Goal: Information Seeking & Learning: Learn about a topic

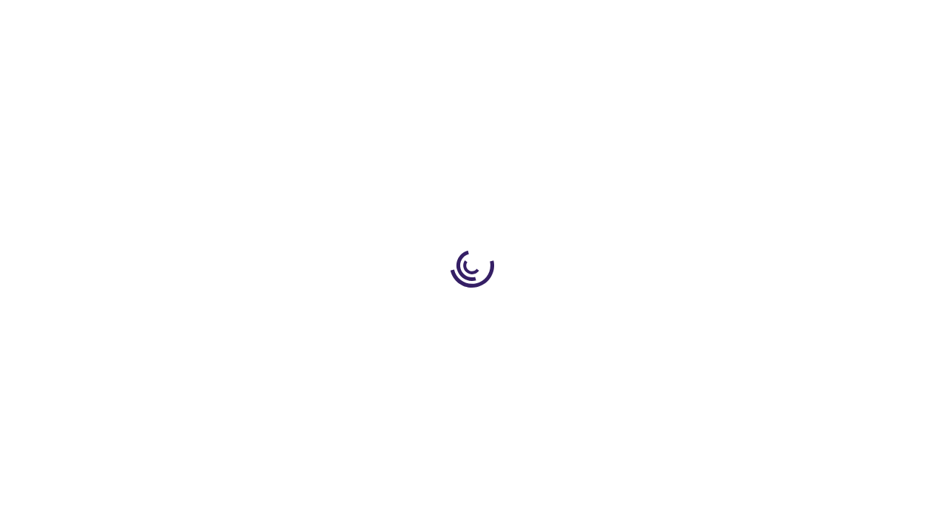
scroll to position [2669, 0]
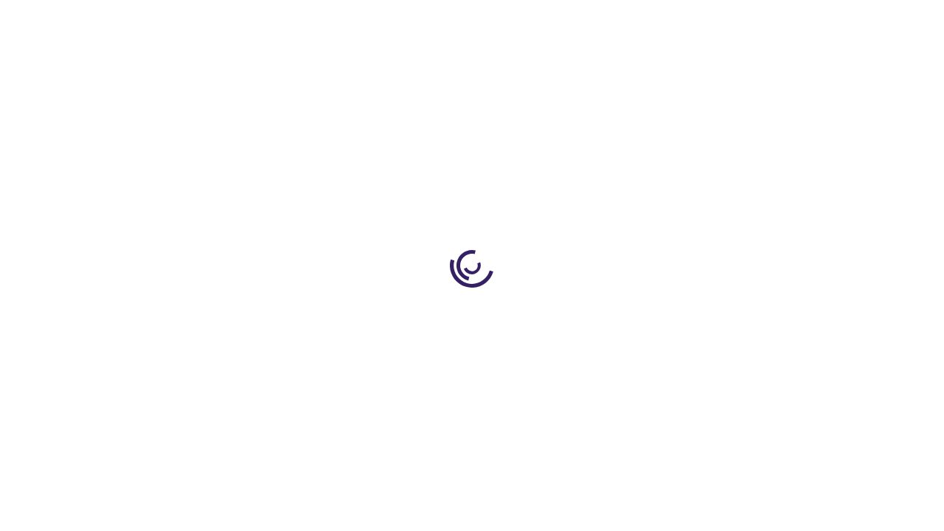
scroll to position [380, 0]
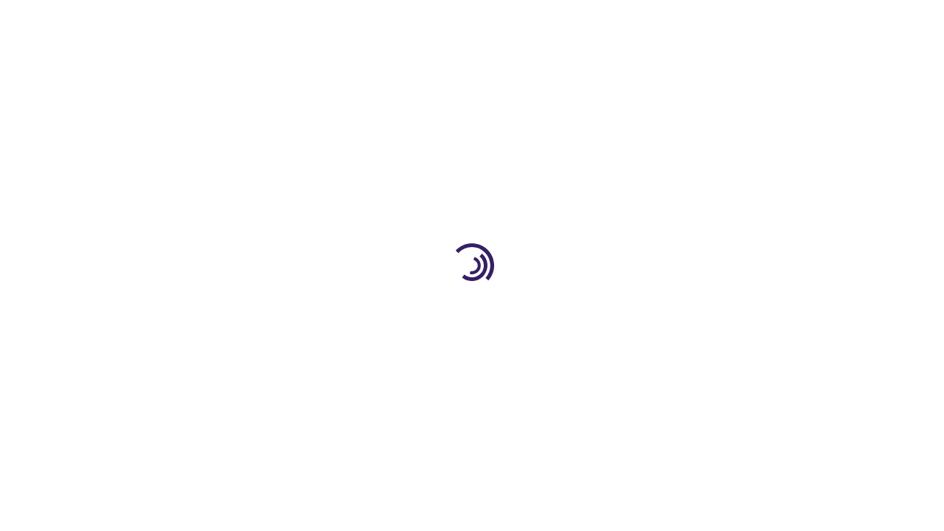
scroll to position [3875, 0]
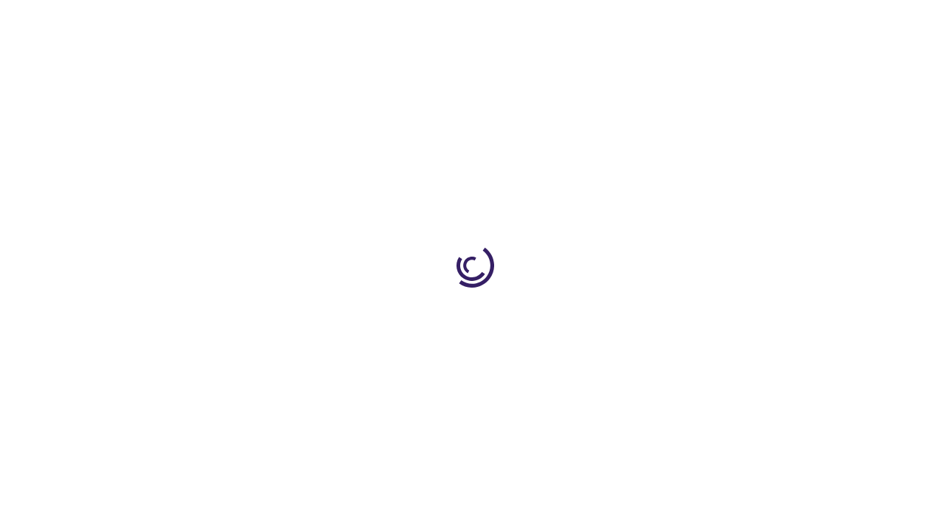
scroll to position [1414, 0]
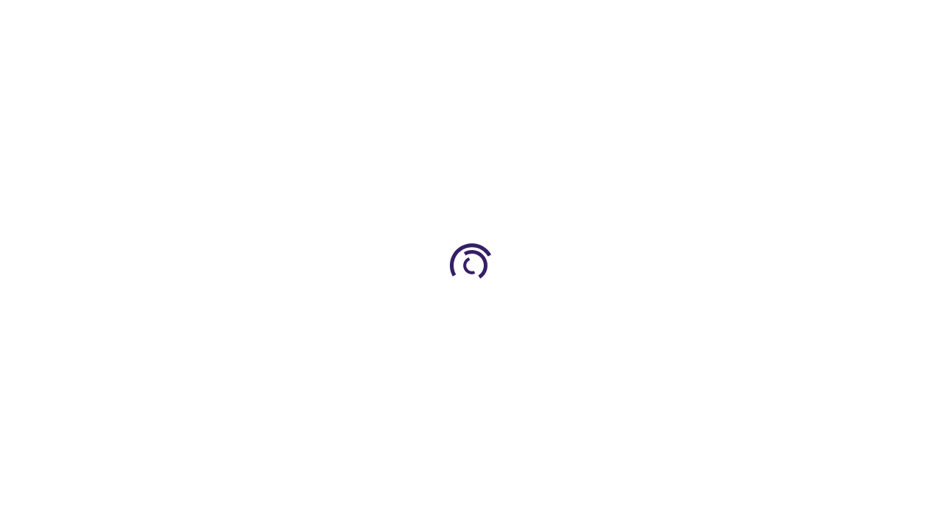
scroll to position [2040, 0]
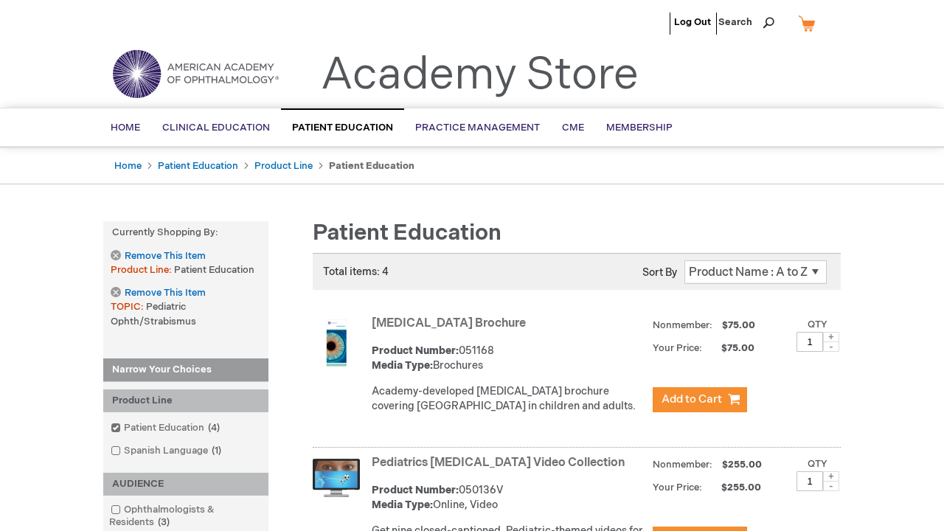
scroll to position [2472, 0]
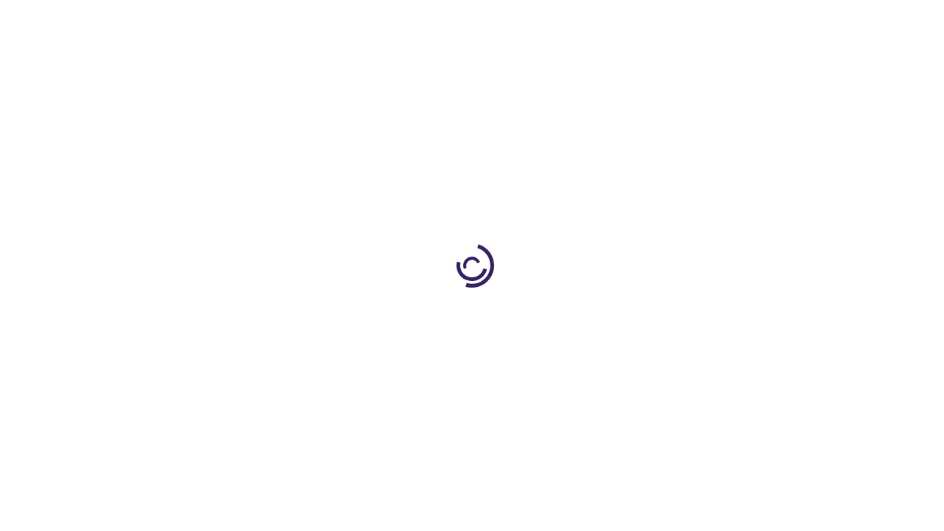
scroll to position [626, 0]
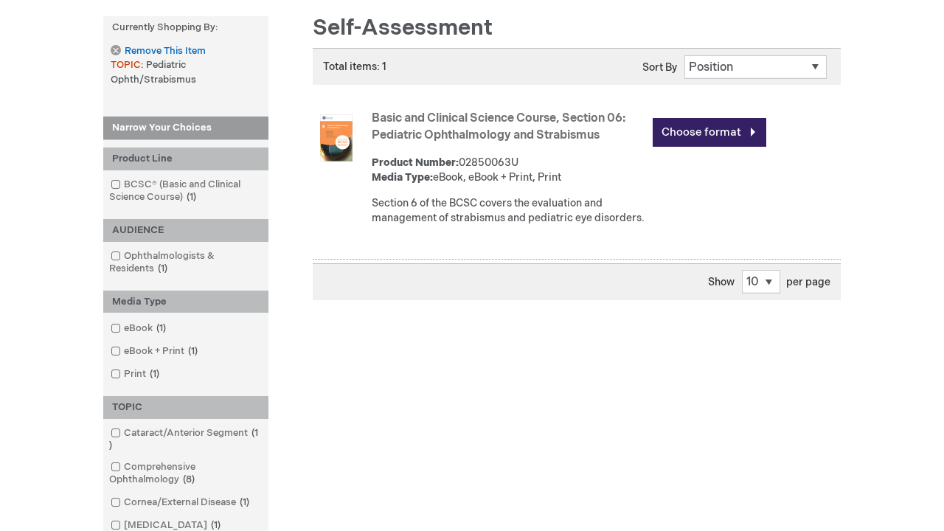
scroll to position [1994, 0]
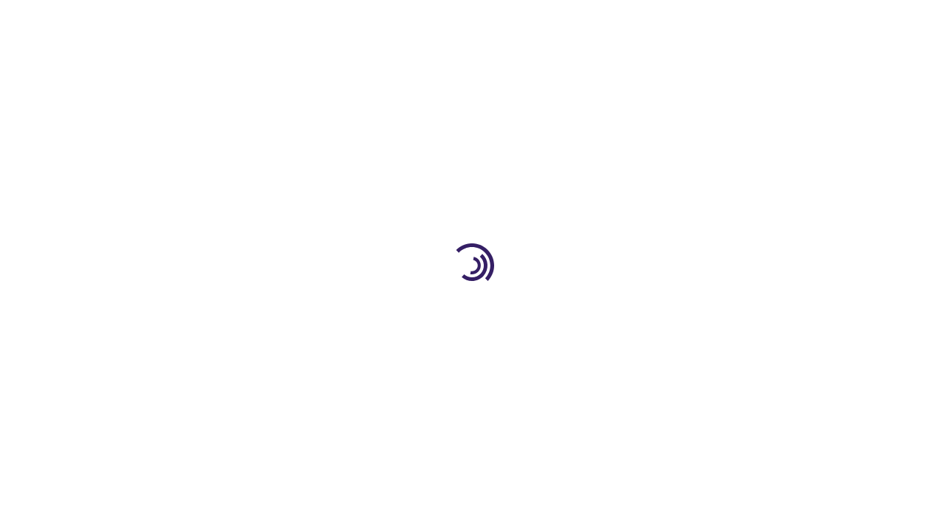
scroll to position [656, 0]
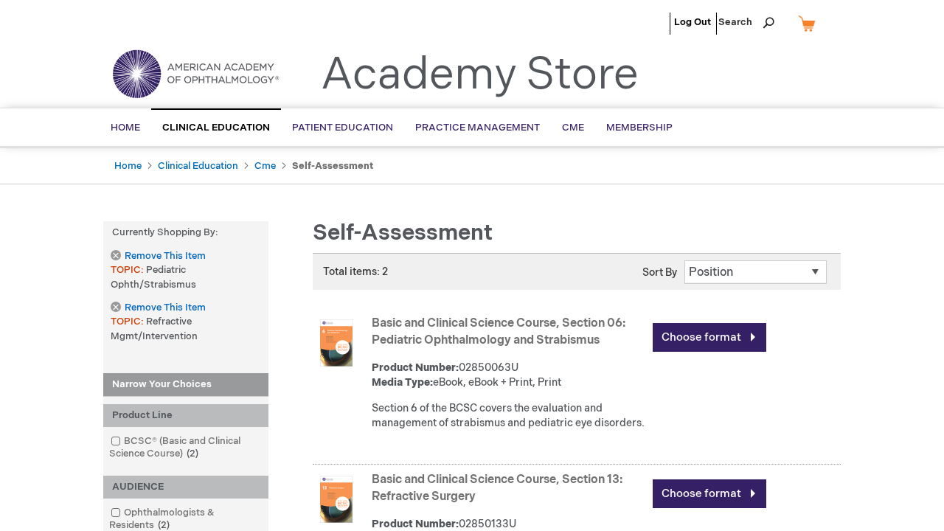
scroll to position [2087, 0]
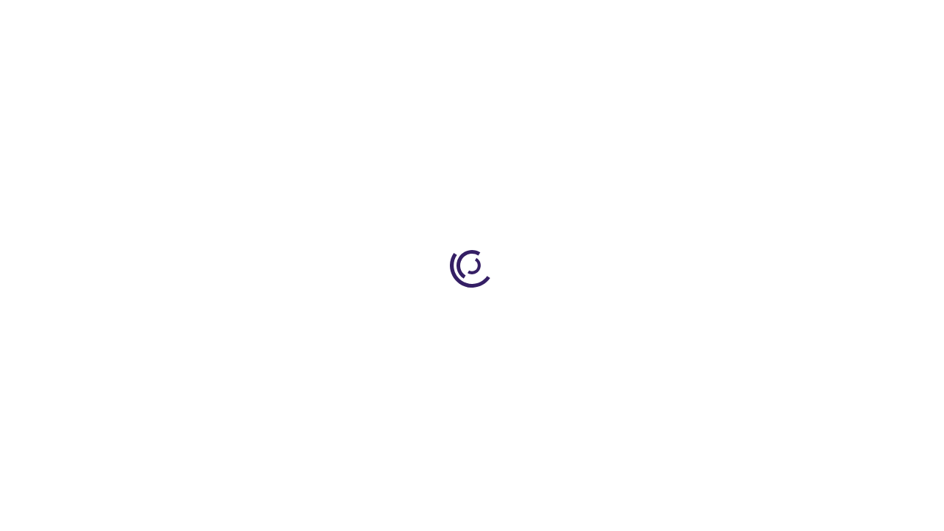
scroll to position [536, 0]
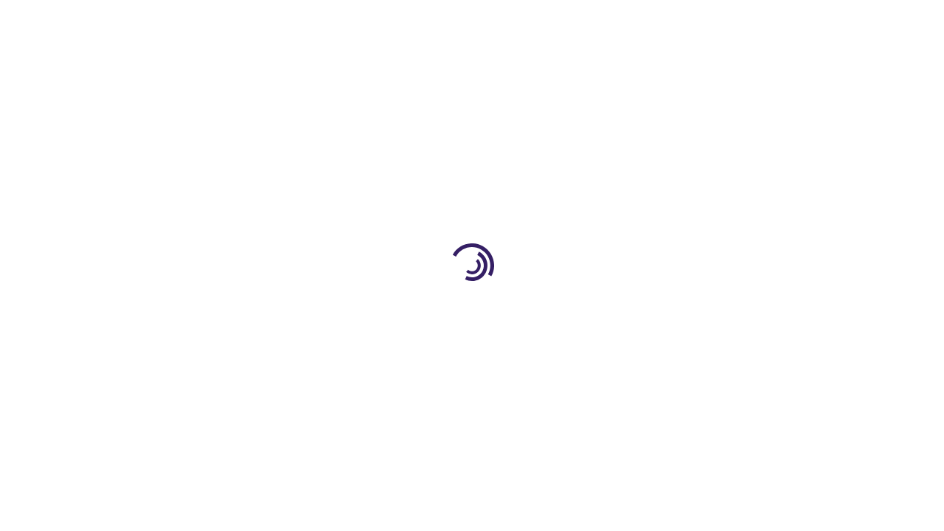
scroll to position [2078, 0]
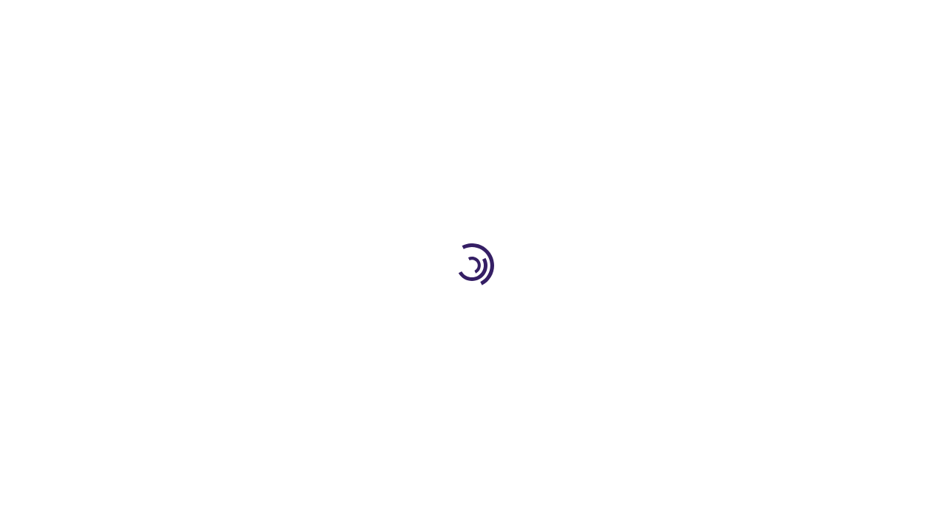
scroll to position [552, 0]
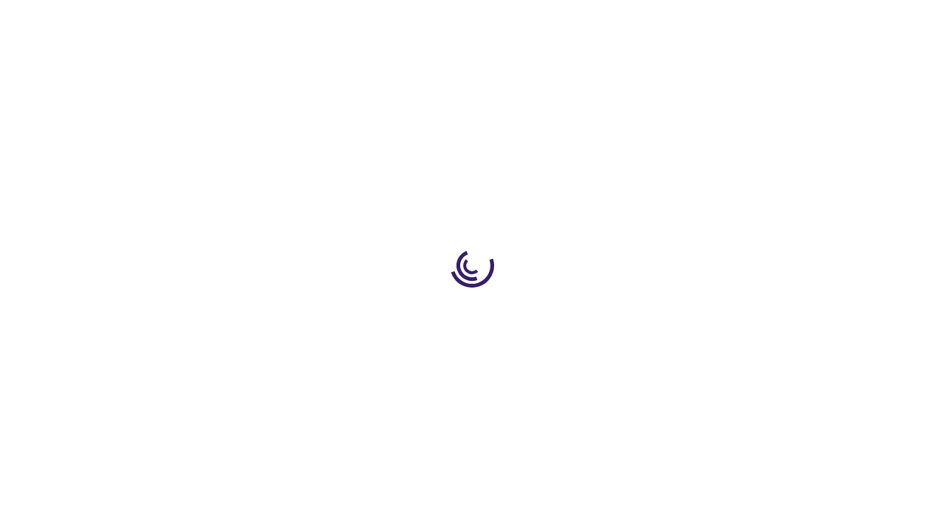
scroll to position [1423, 0]
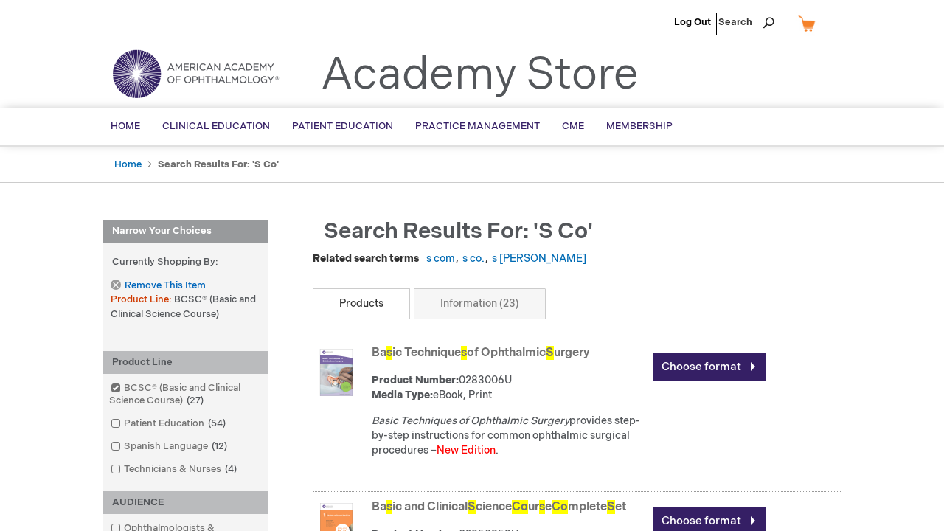
scroll to position [1648, 0]
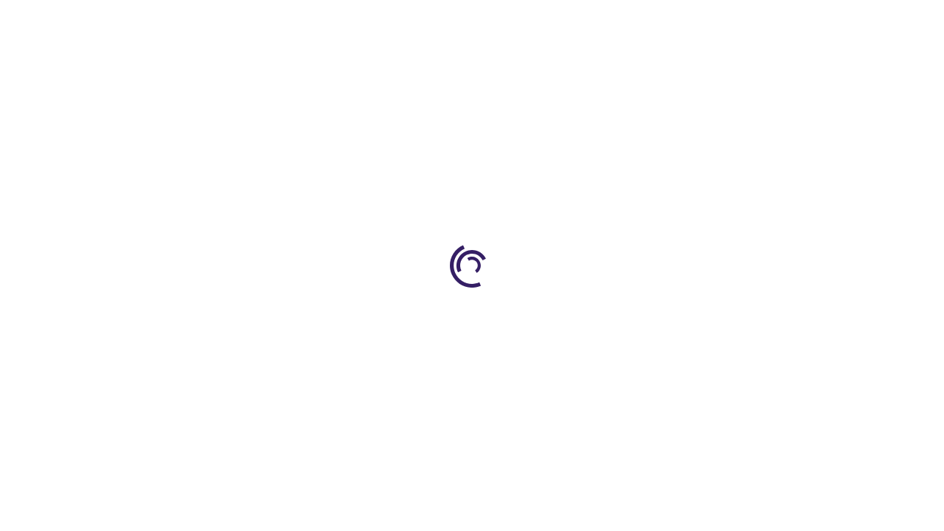
scroll to position [1872, 0]
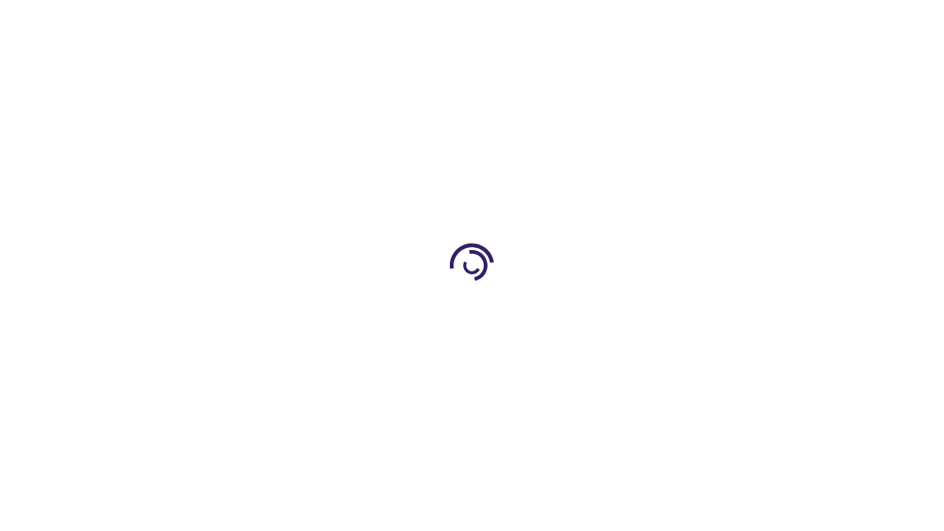
scroll to position [1646, 0]
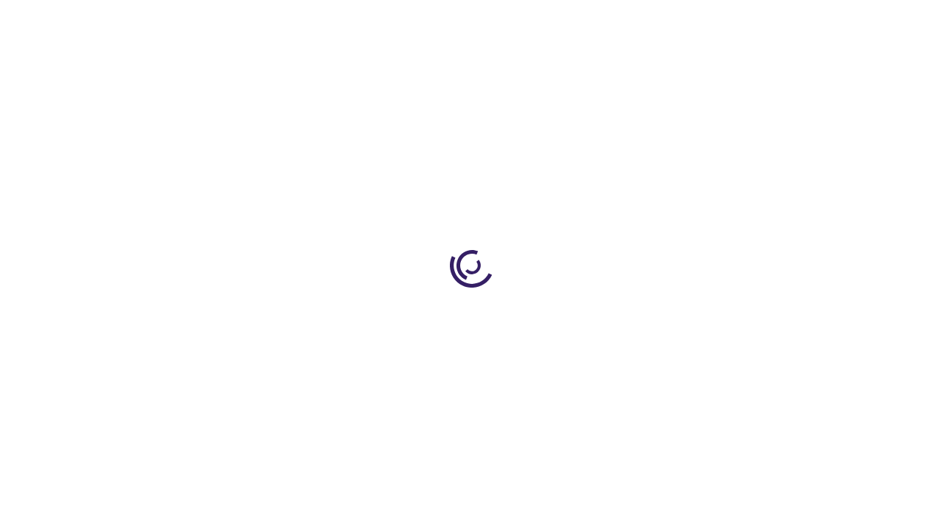
scroll to position [2603, 0]
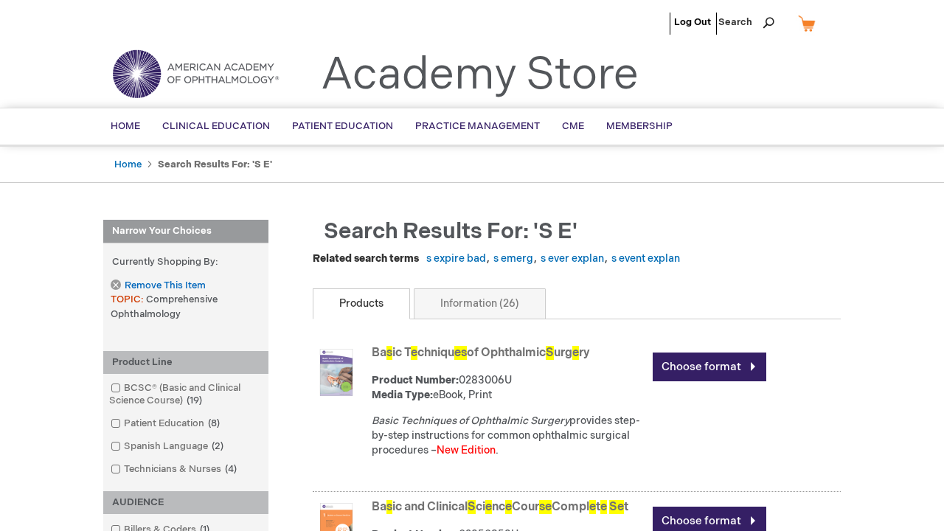
scroll to position [1988, 0]
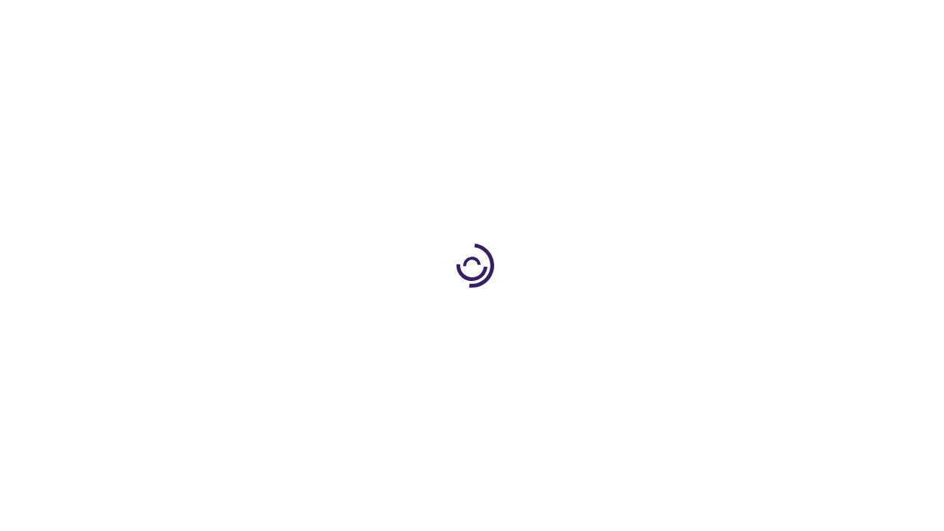
scroll to position [1670, 0]
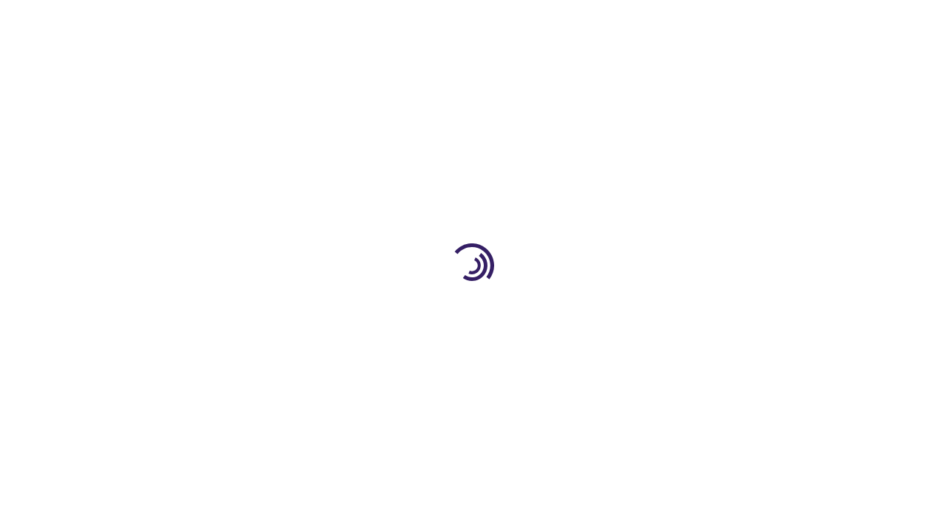
scroll to position [1944, 0]
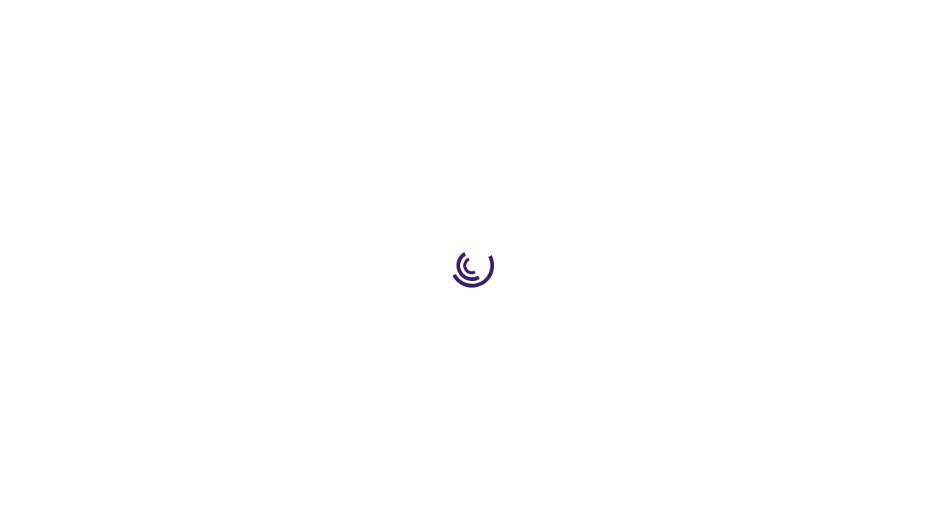
scroll to position [2156, 0]
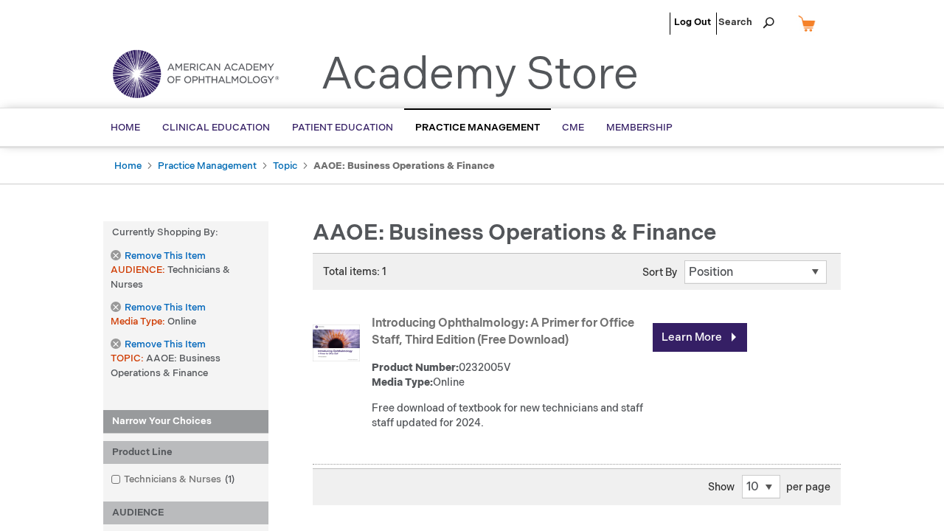
scroll to position [1836, 0]
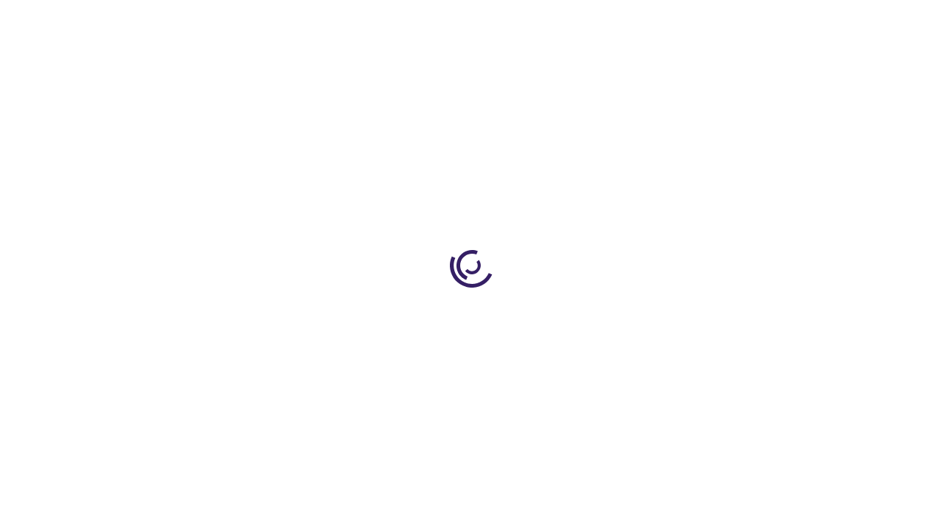
scroll to position [380, 0]
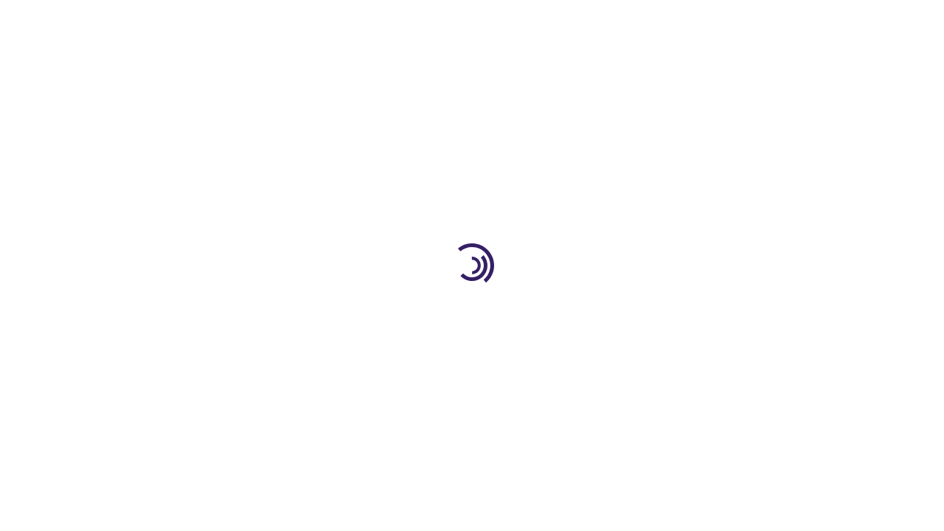
scroll to position [427, 0]
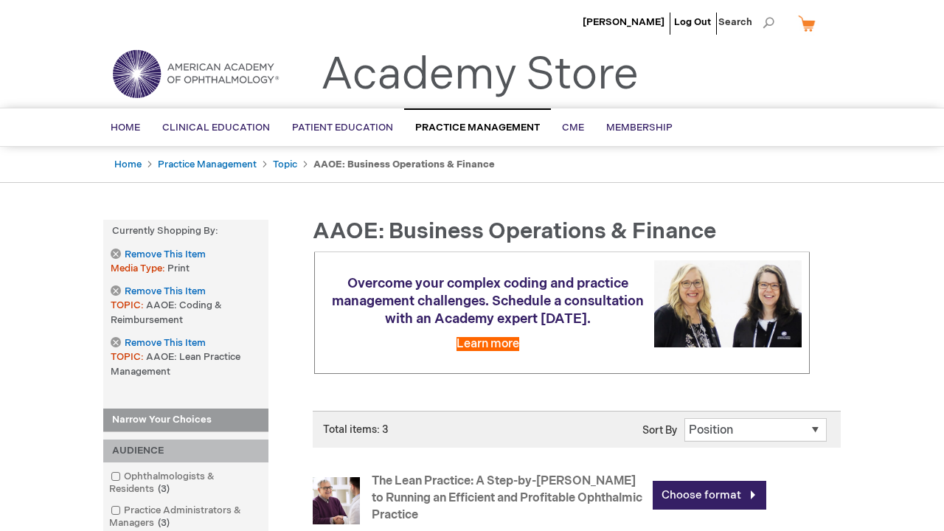
scroll to position [691, 0]
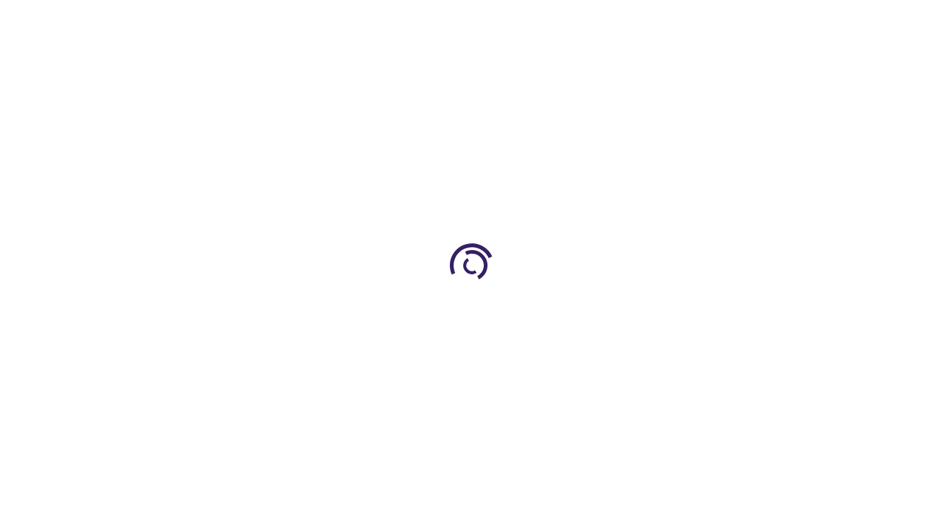
scroll to position [1979, 0]
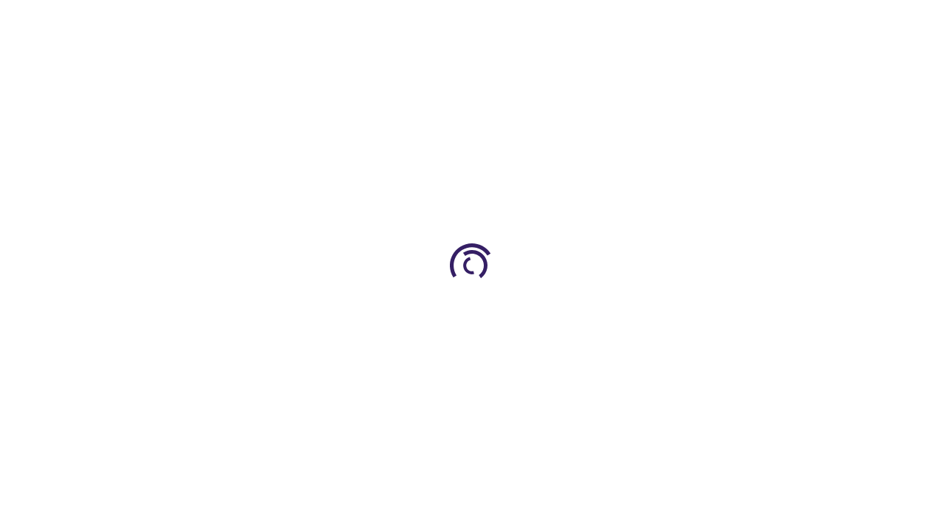
scroll to position [380, 0]
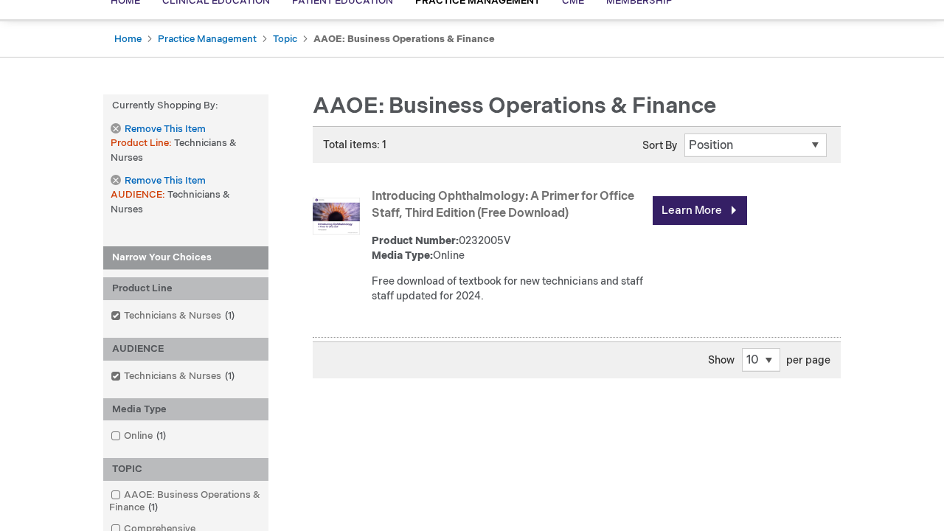
scroll to position [389, 0]
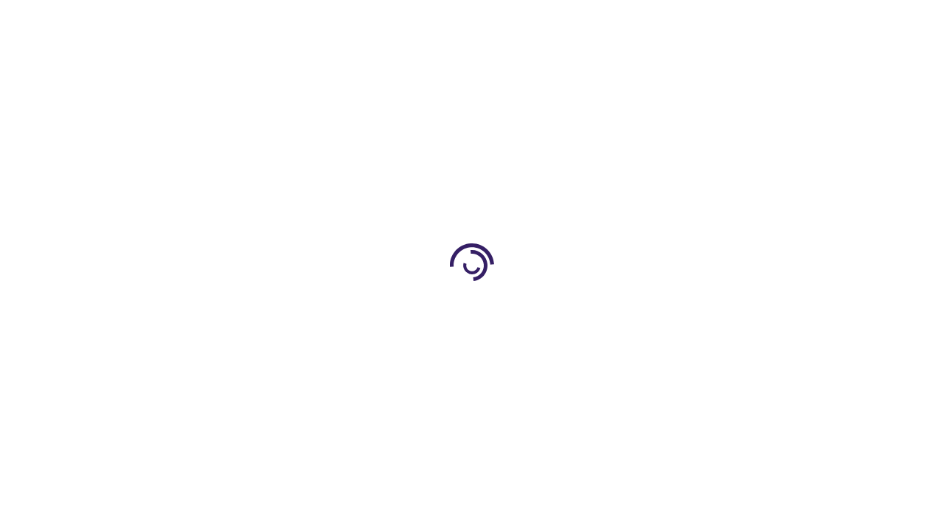
scroll to position [369, 0]
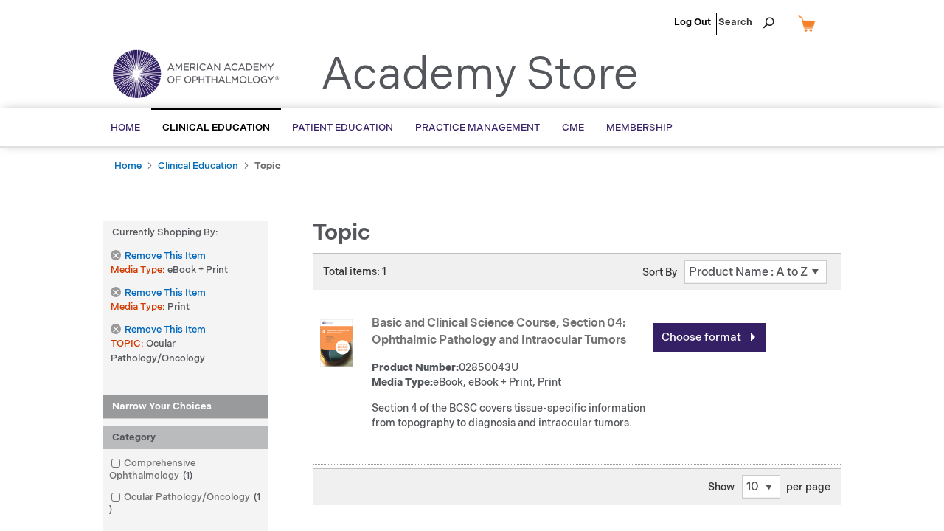
scroll to position [2088, 0]
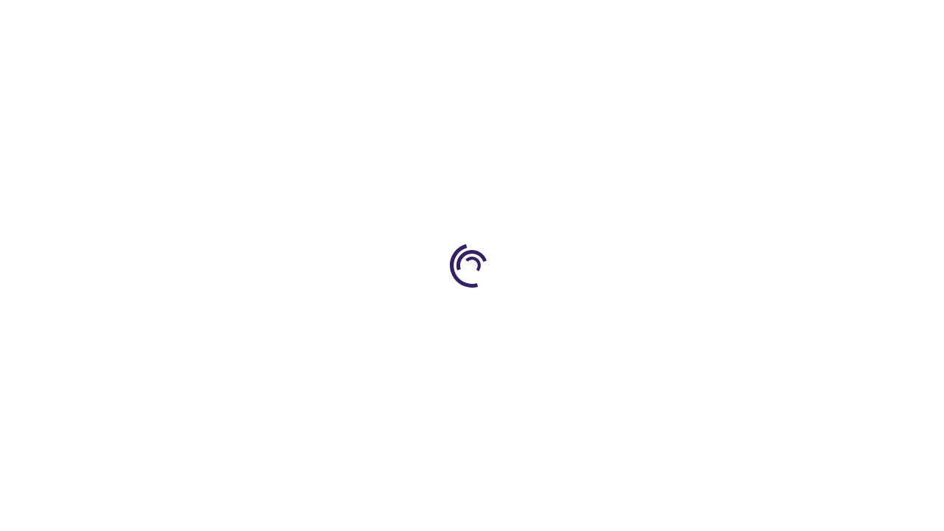
scroll to position [380, 0]
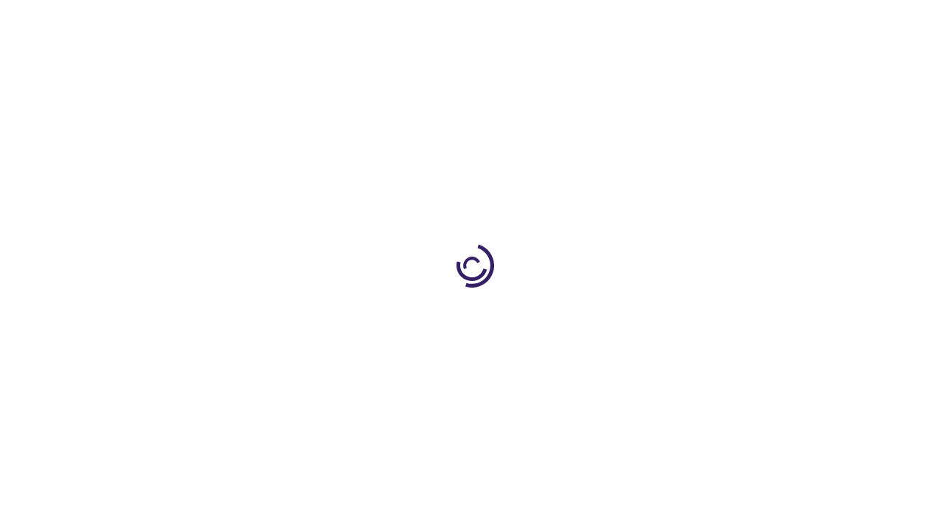
scroll to position [473, 0]
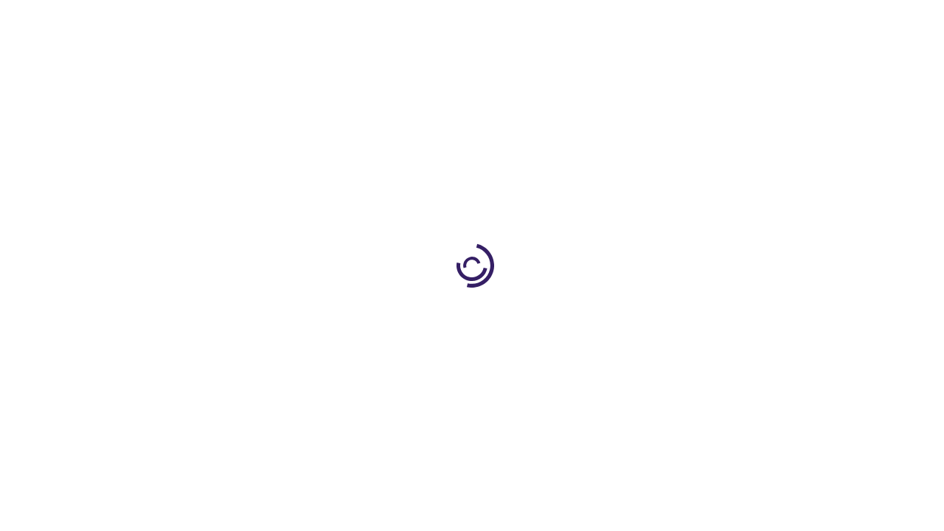
scroll to position [380, 0]
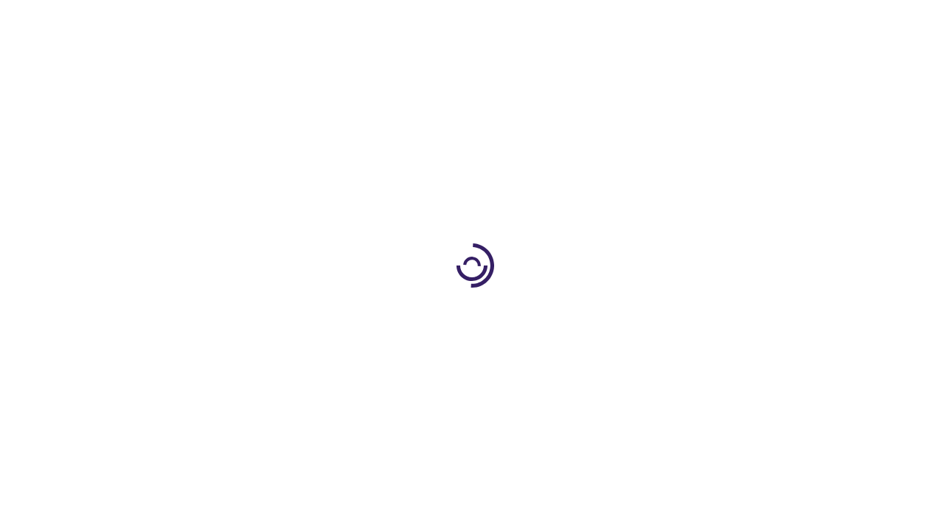
scroll to position [2043, 0]
